Goal: Find specific page/section: Find specific page/section

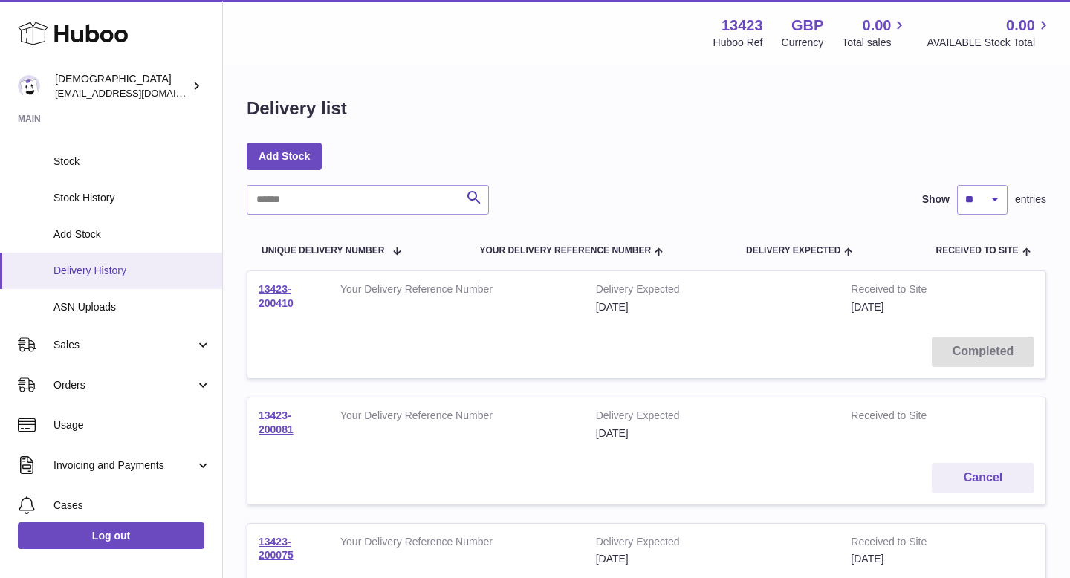
scroll to position [125, 0]
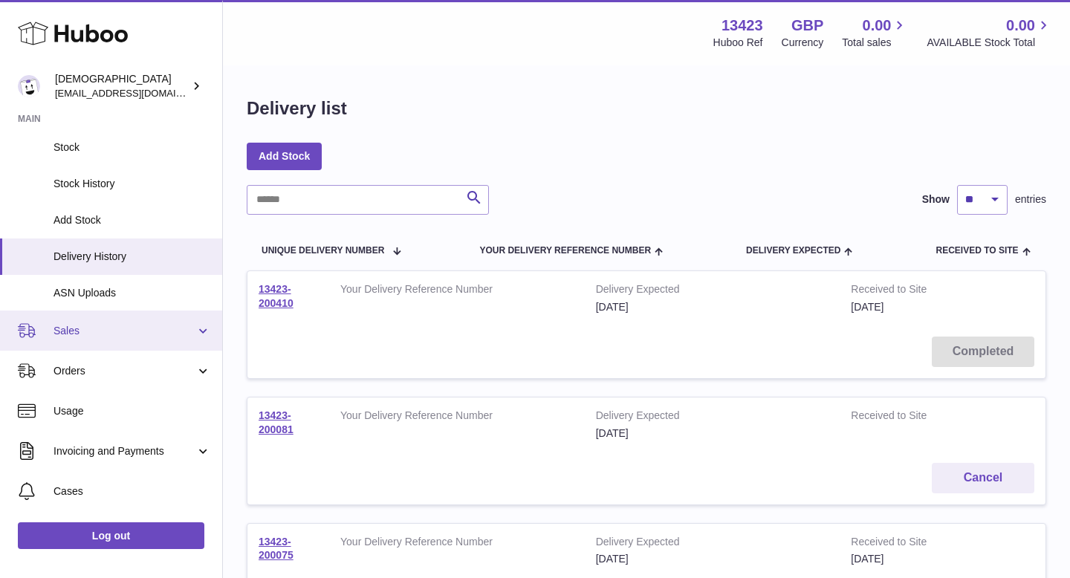
click at [110, 335] on span "Sales" at bounding box center [124, 331] width 142 height 14
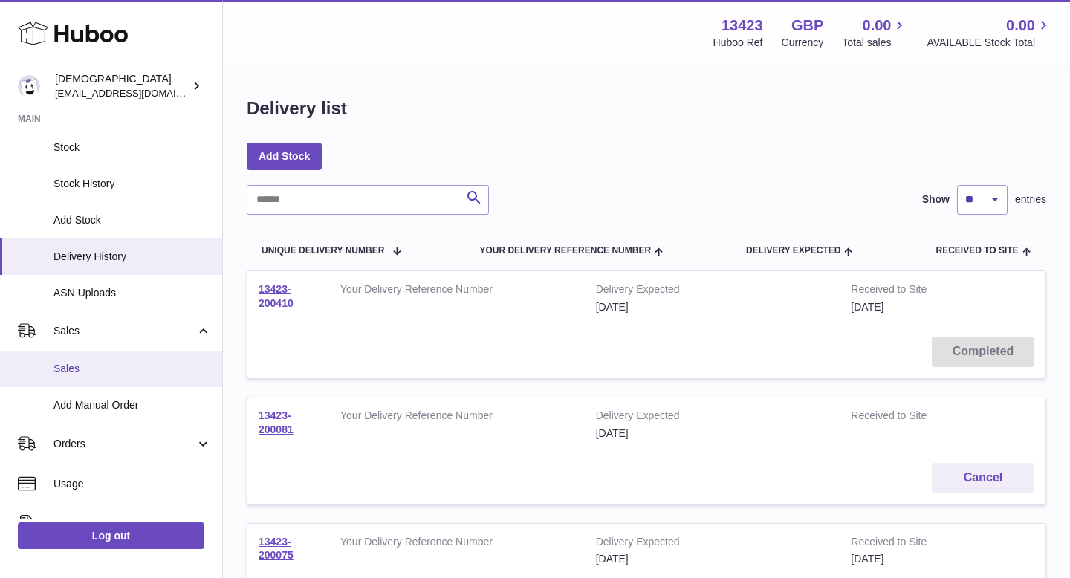
click at [115, 360] on link "Sales" at bounding box center [111, 369] width 222 height 36
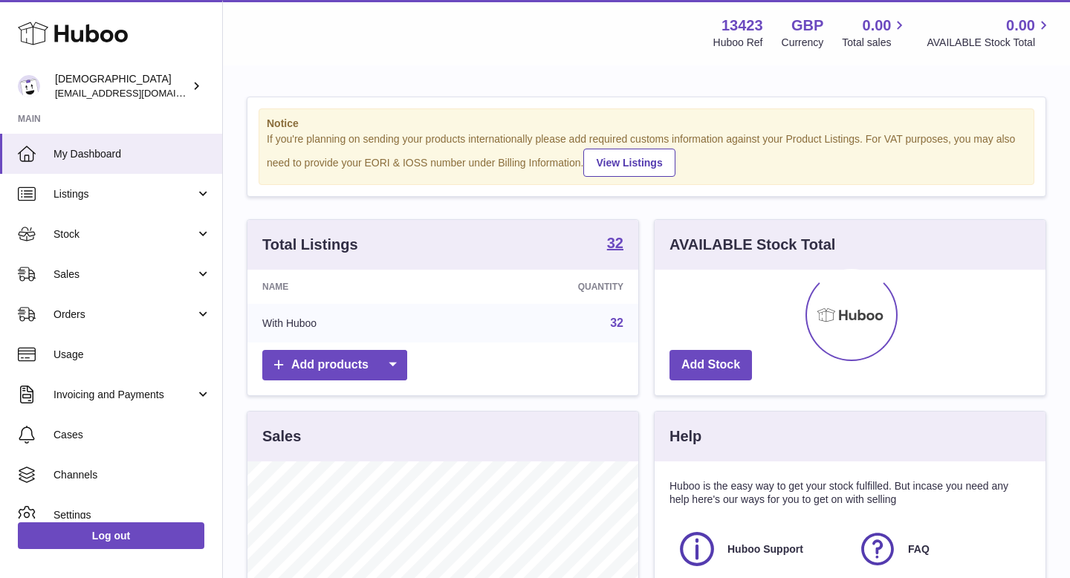
scroll to position [232, 391]
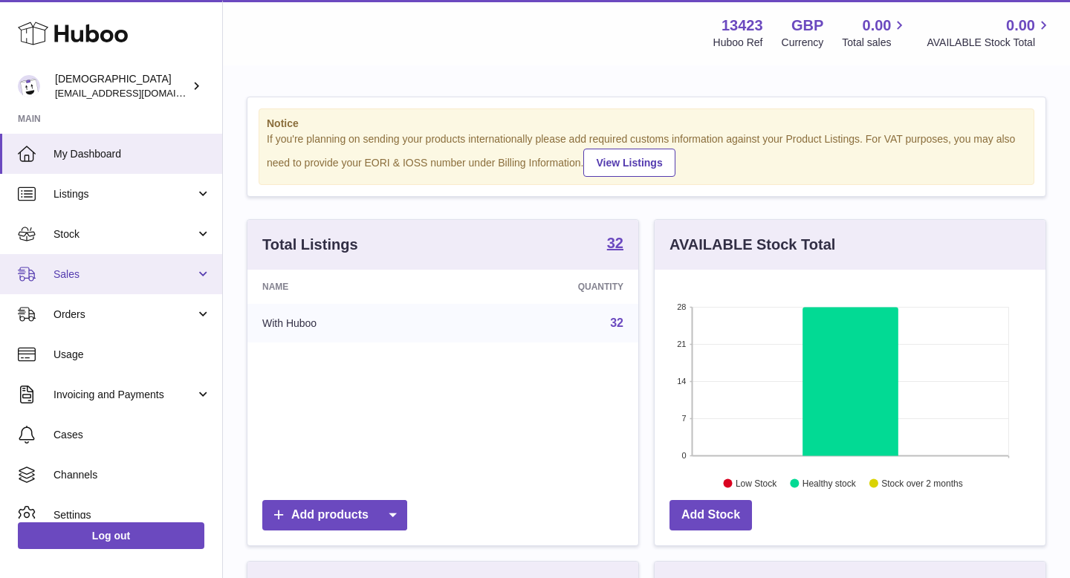
click at [116, 285] on link "Sales" at bounding box center [111, 274] width 222 height 40
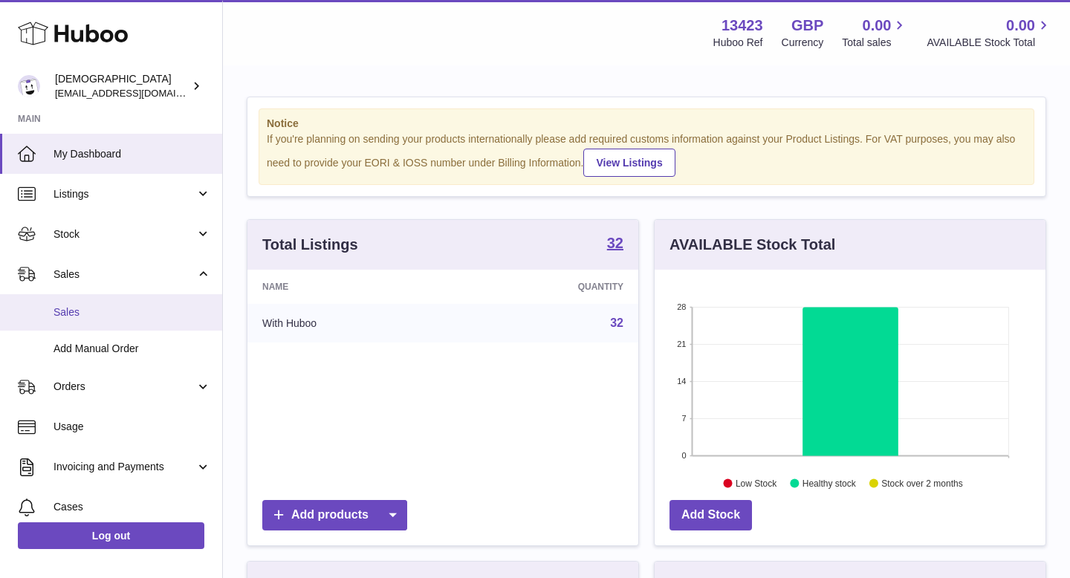
click at [113, 308] on span "Sales" at bounding box center [132, 312] width 158 height 14
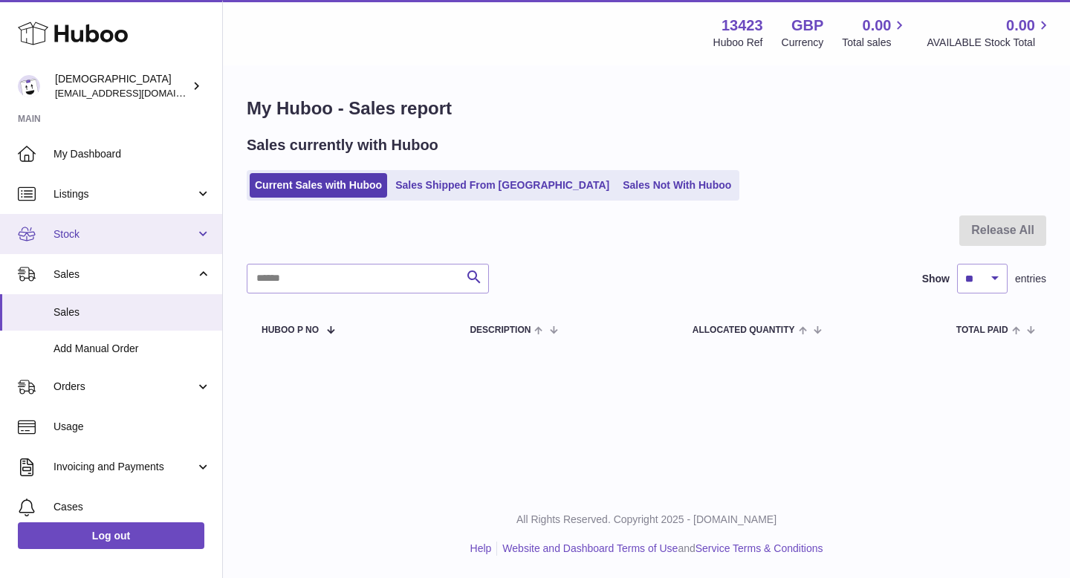
click at [96, 230] on span "Stock" at bounding box center [124, 234] width 142 height 14
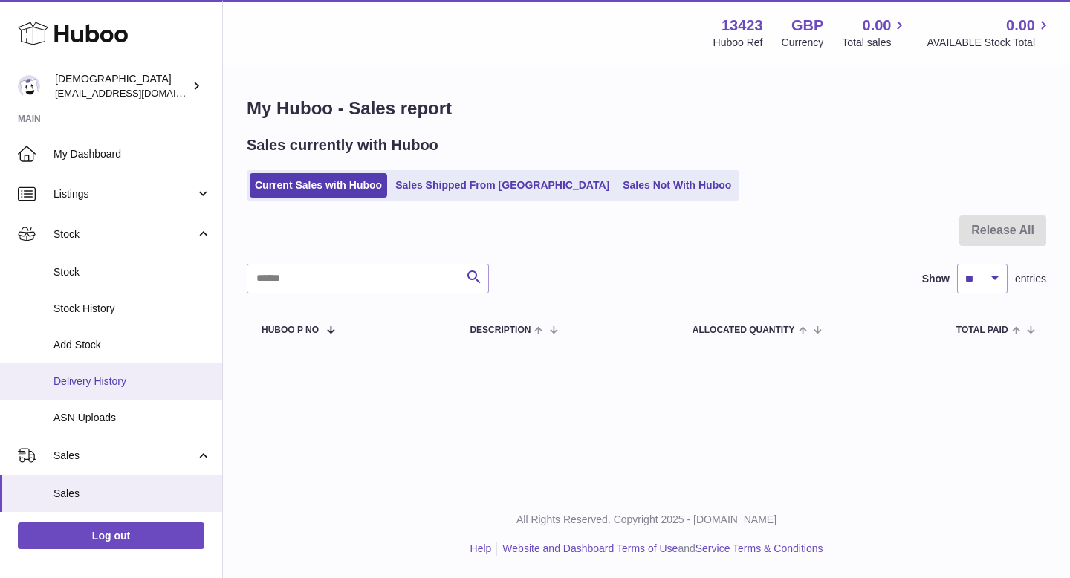
click at [103, 371] on link "Delivery History" at bounding box center [111, 381] width 222 height 36
